Goal: Use online tool/utility: Utilize a website feature to perform a specific function

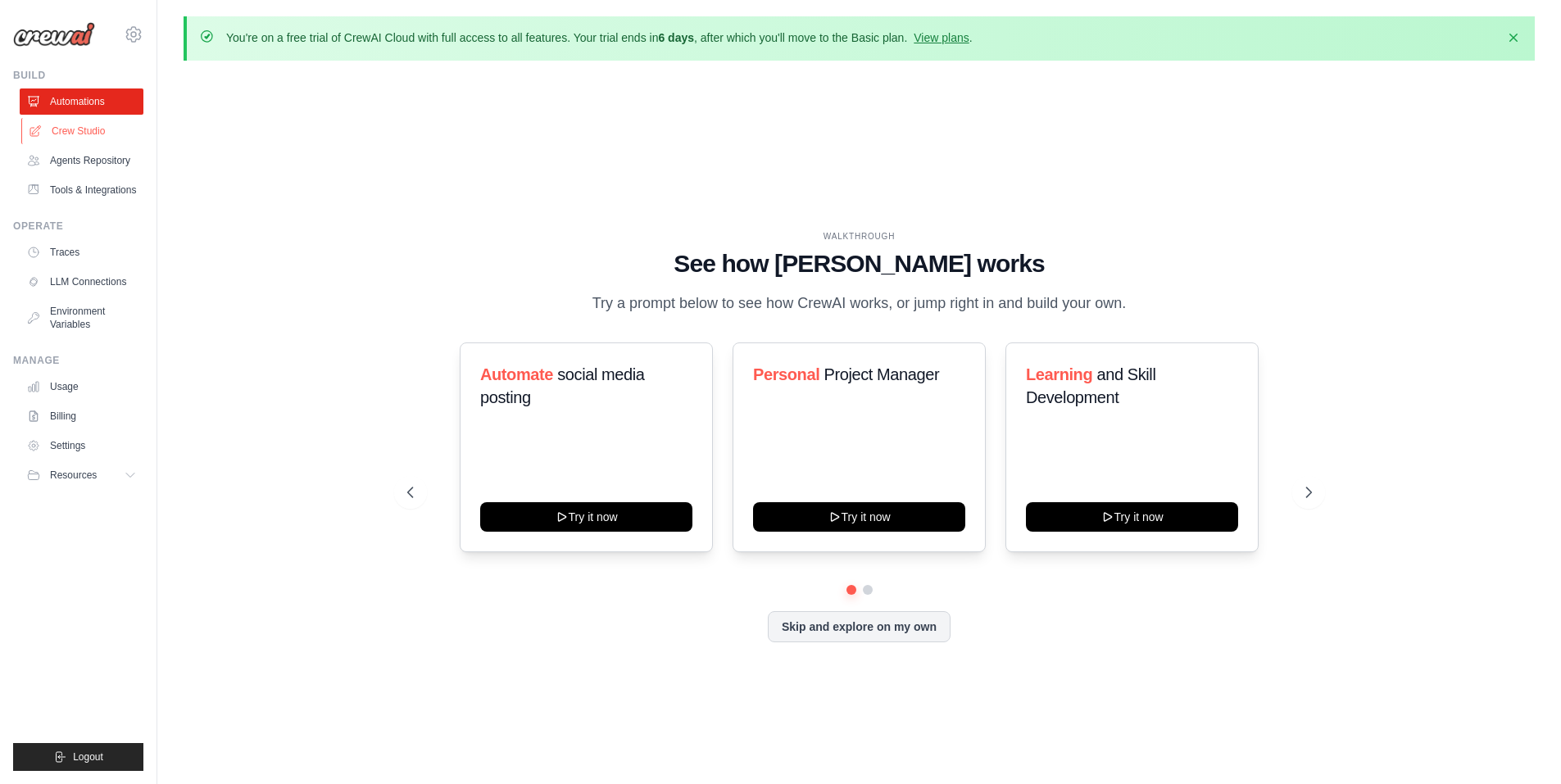
click at [90, 125] on link "Crew Studio" at bounding box center [83, 131] width 124 height 26
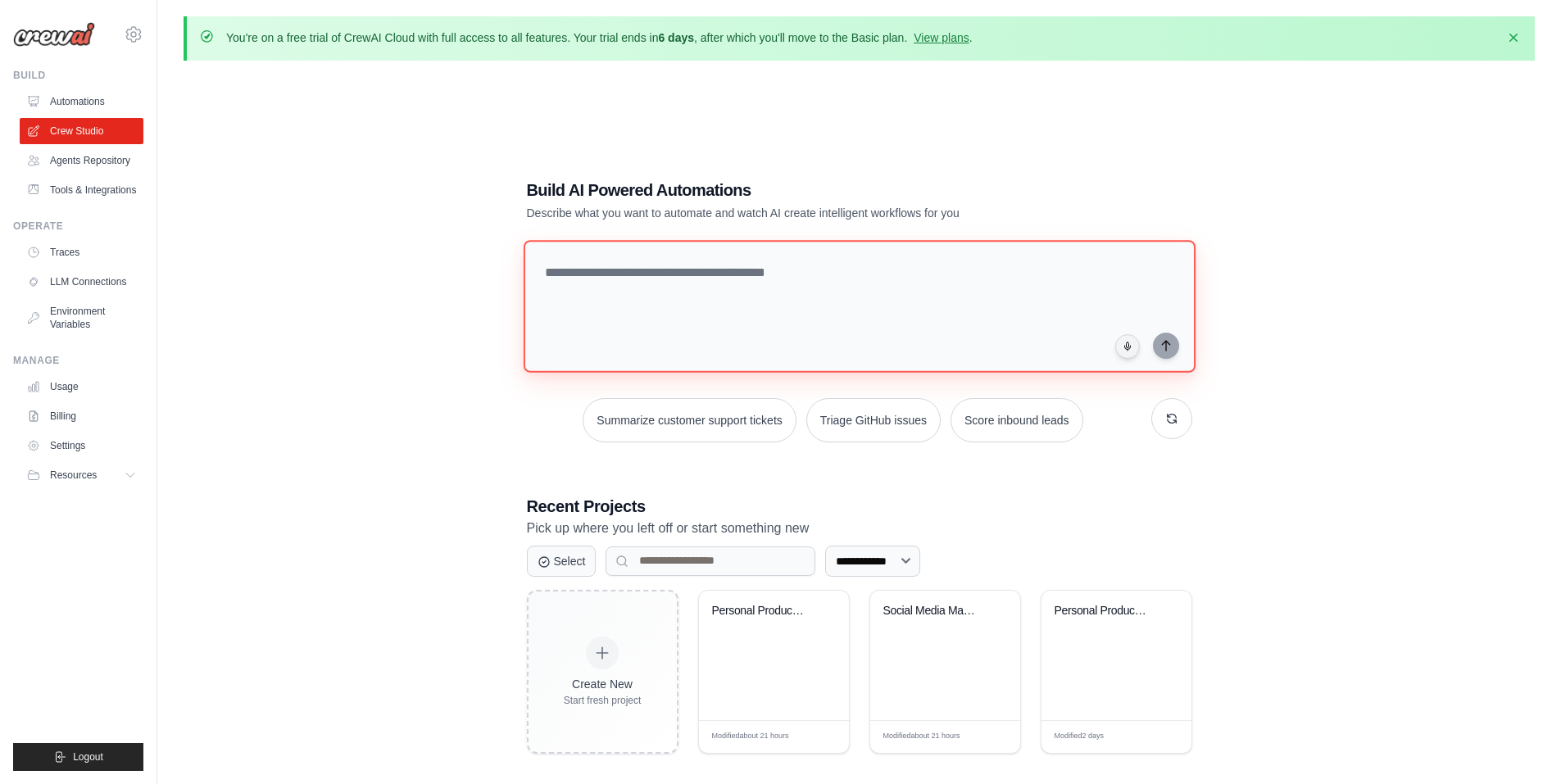
click at [600, 279] on textarea at bounding box center [859, 306] width 672 height 133
